Goal: Entertainment & Leisure: Browse casually

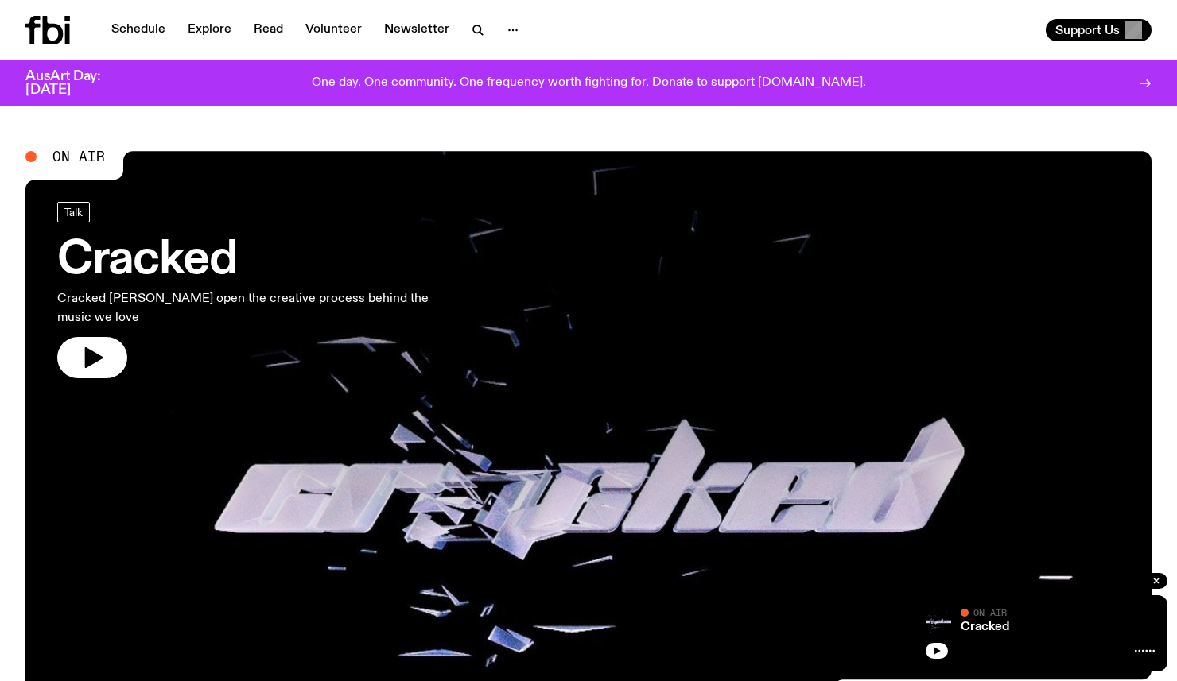
click at [81, 345] on icon "button" at bounding box center [92, 357] width 25 height 25
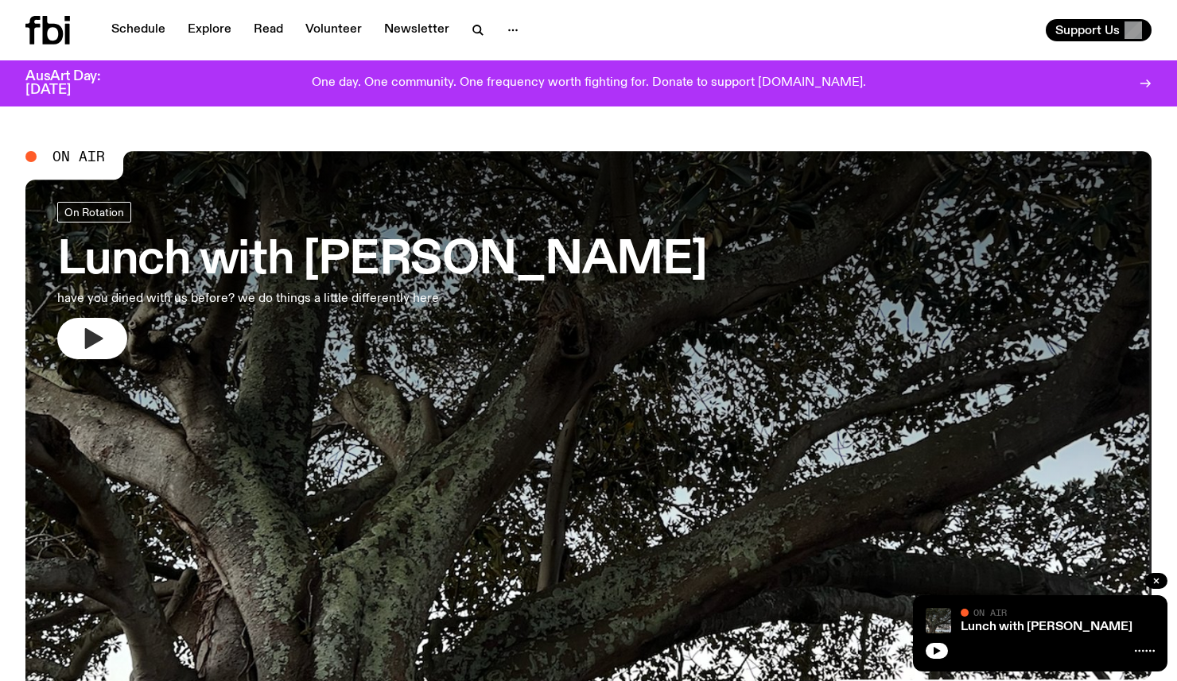
click at [84, 329] on icon "button" at bounding box center [92, 338] width 25 height 25
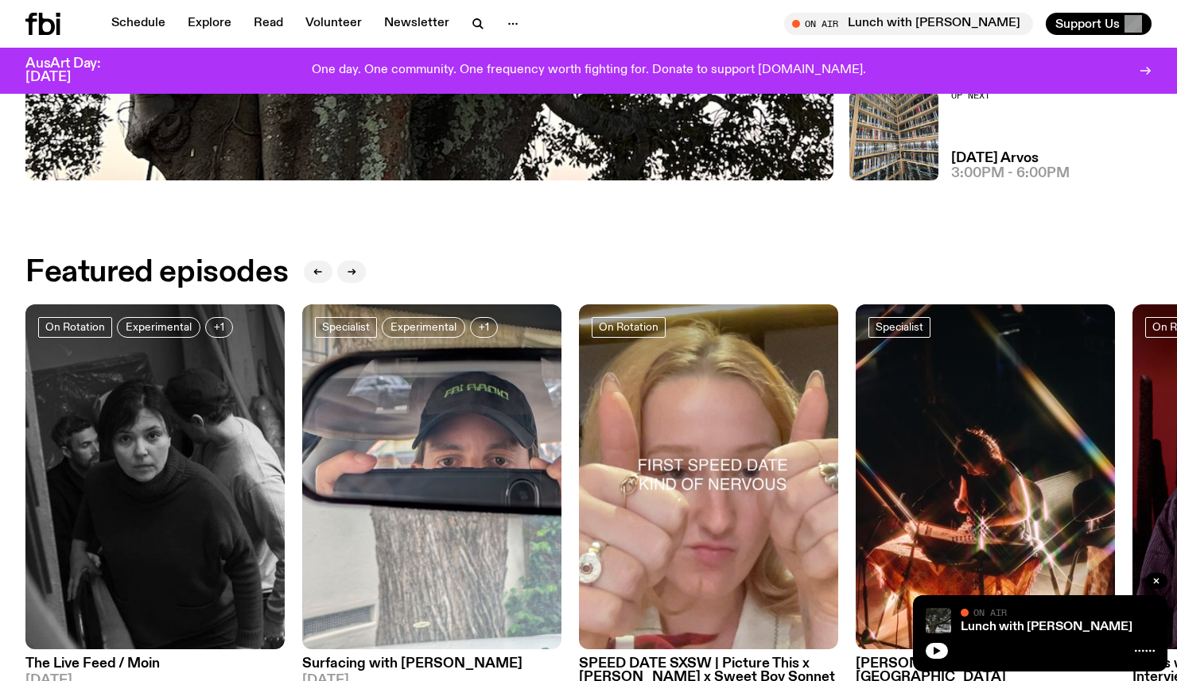
scroll to position [620, 0]
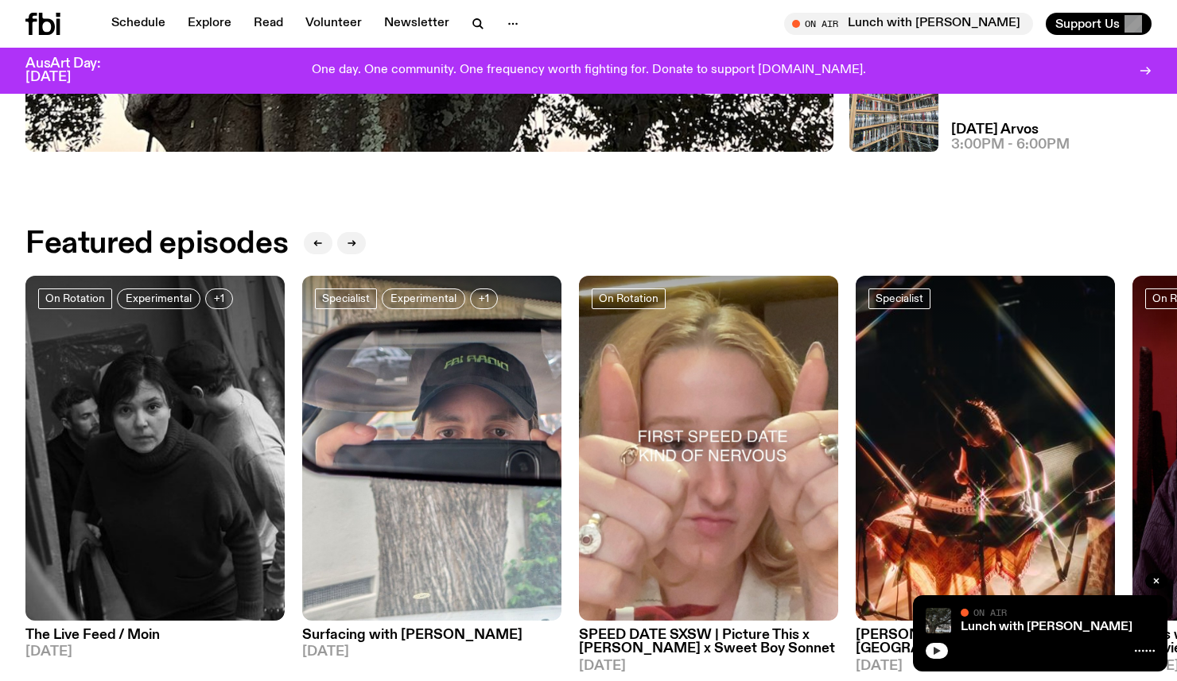
click at [938, 653] on icon "button" at bounding box center [937, 651] width 10 height 10
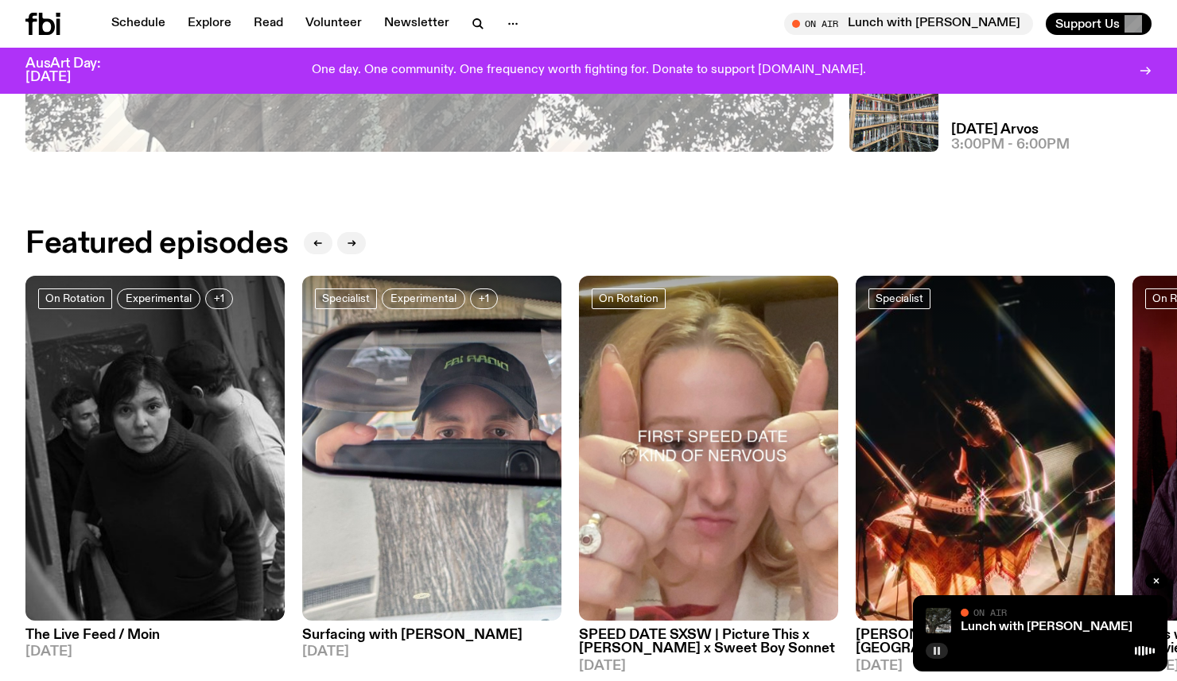
click at [748, 236] on div "Featured episodes" at bounding box center [588, 244] width 1126 height 32
click at [767, 243] on div "Featured episodes" at bounding box center [588, 244] width 1126 height 32
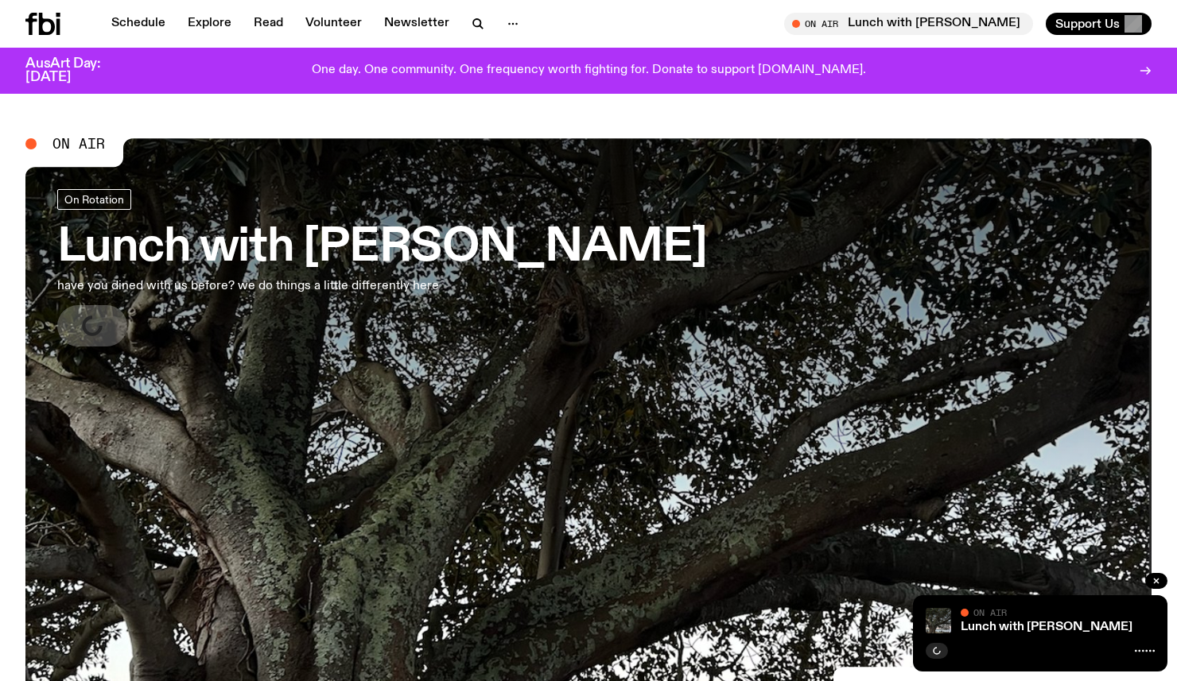
scroll to position [654, 0]
